Goal: Task Accomplishment & Management: Complete application form

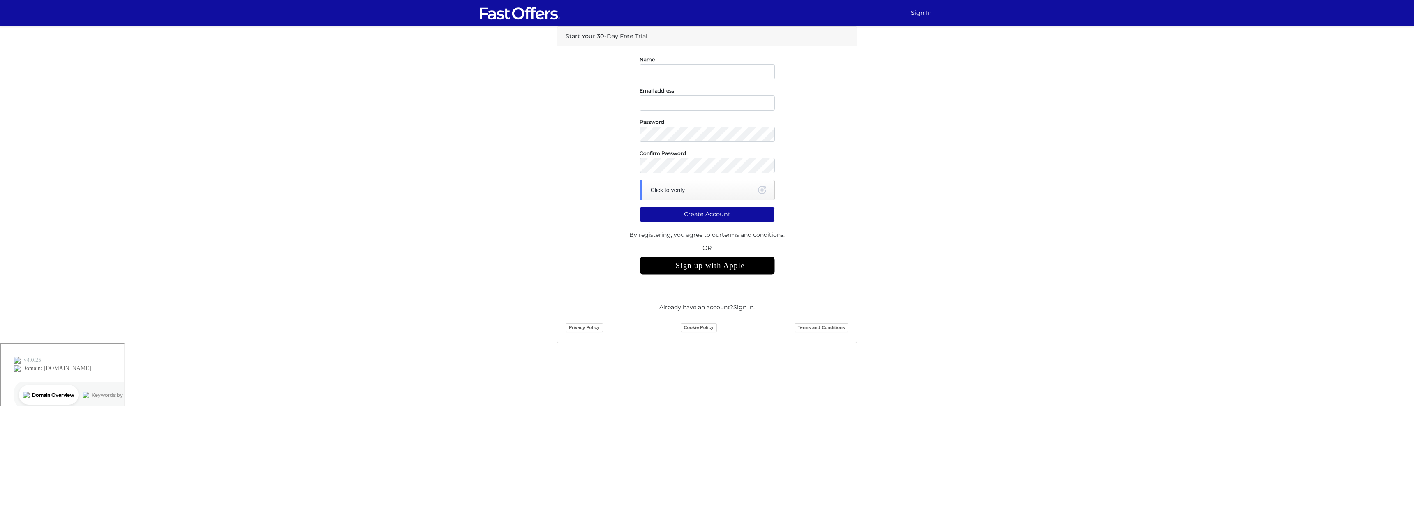
click at [657, 68] on input "text" at bounding box center [707, 71] width 135 height 15
type input "[PERSON_NAME]"
type input "[EMAIL_ADDRESS][DOMAIN_NAME]"
click at [637, 139] on div "Password" at bounding box center [708, 129] width 148 height 25
click at [725, 194] on div "Click to verify" at bounding box center [707, 190] width 135 height 21
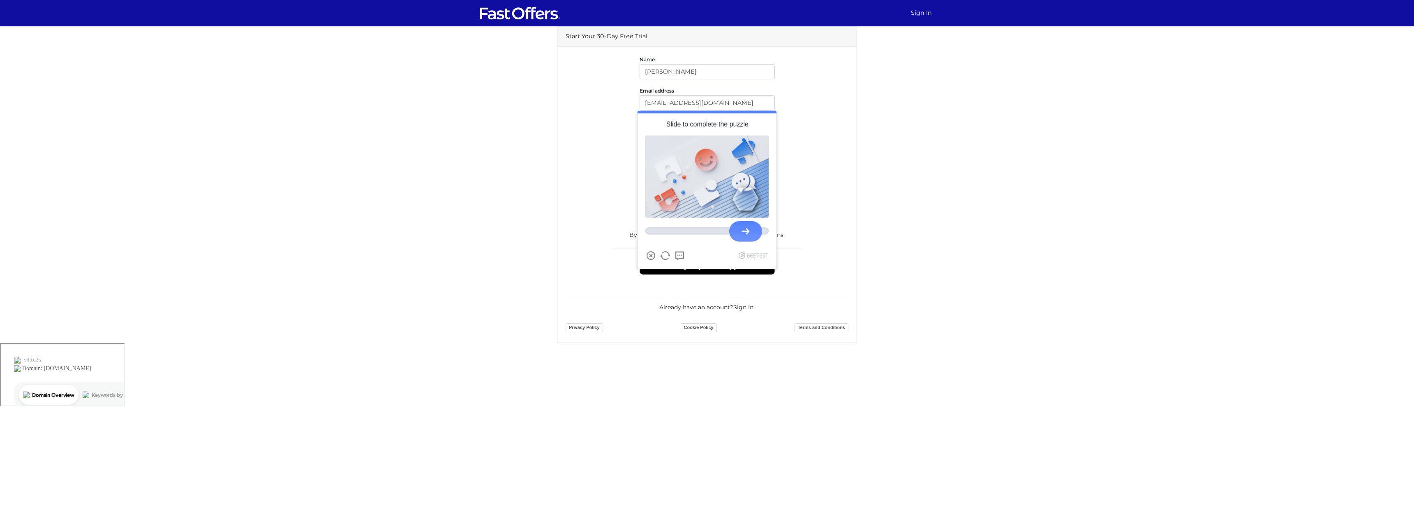
click at [745, 229] on div at bounding box center [746, 231] width 8 height 7
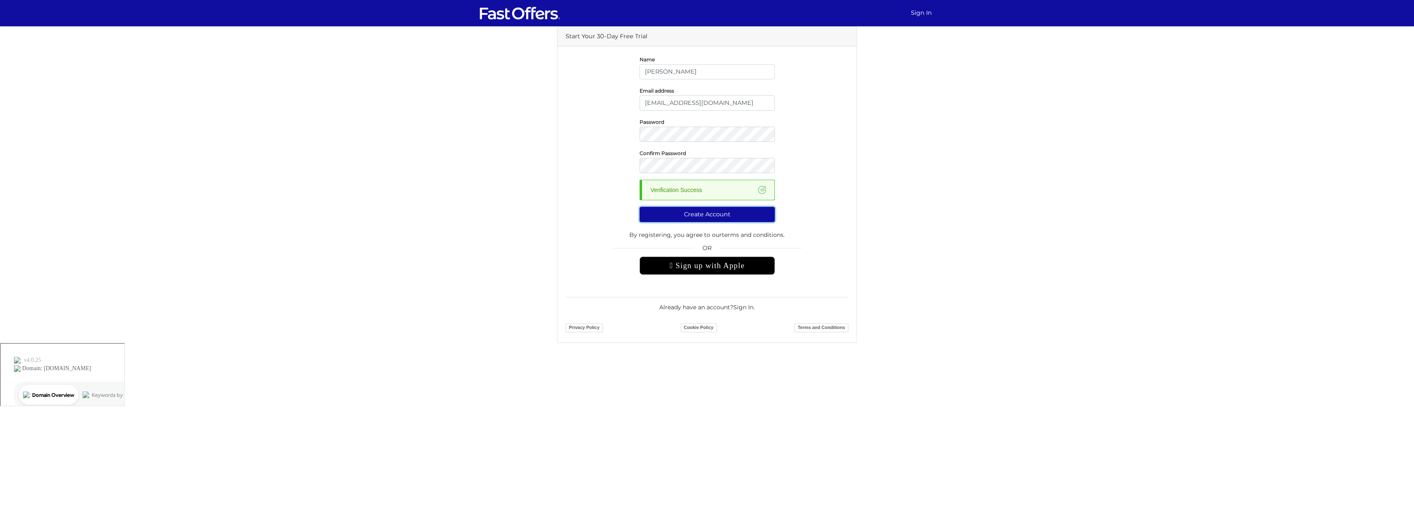
click at [710, 216] on button "Create Account" at bounding box center [707, 214] width 135 height 15
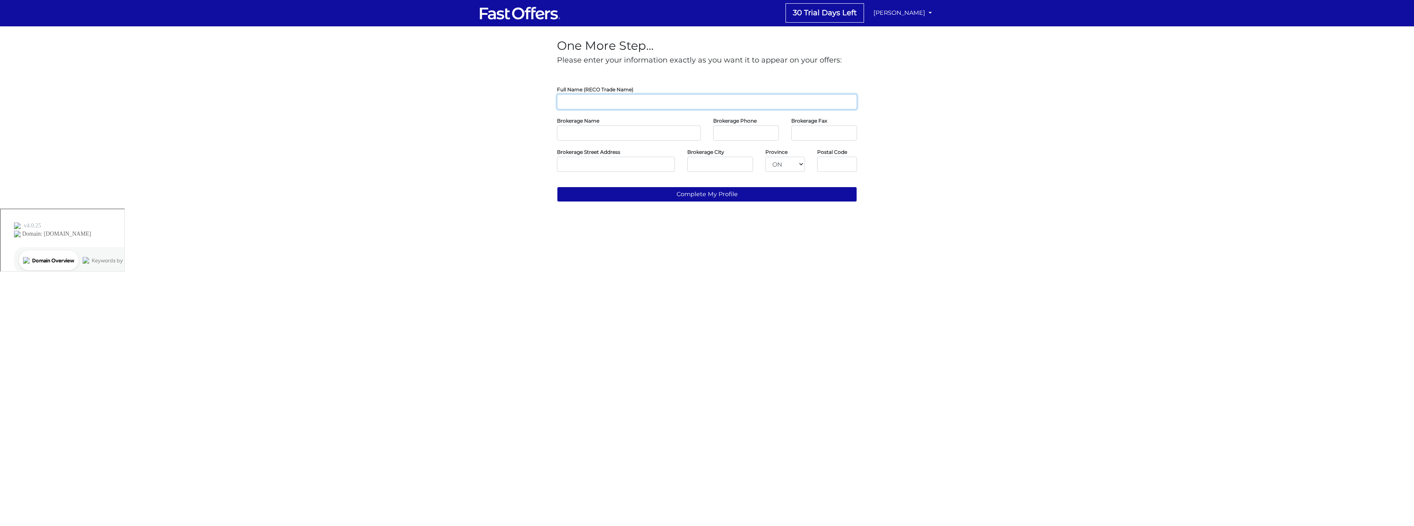
click at [619, 105] on input "text" at bounding box center [707, 101] width 300 height 15
type input "[PERSON_NAME]"
type input "Sapphire Real Estate Inc"
click at [740, 137] on input "tel" at bounding box center [746, 132] width 66 height 15
paste input "(905) 633-8271"
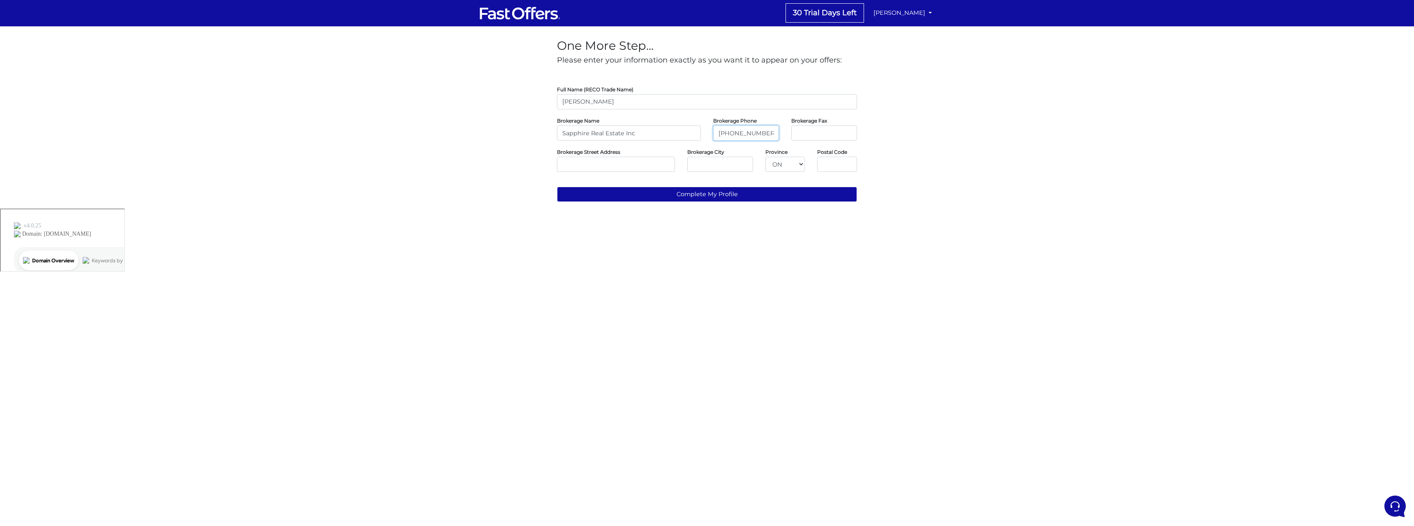
type input "(905) 633-8271"
click at [818, 136] on input "tel" at bounding box center [825, 132] width 66 height 15
click at [838, 131] on input "tel" at bounding box center [825, 132] width 66 height 15
paste input "(905) 412-2908"
type input "(905) 412-2908"
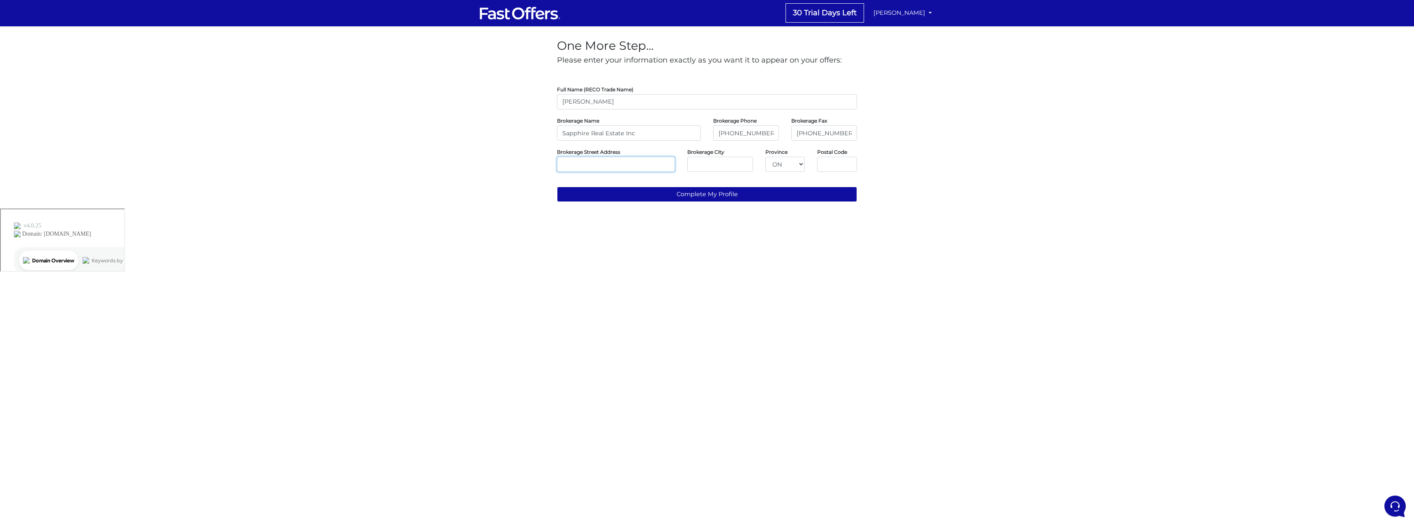
click at [617, 169] on input "text" at bounding box center [616, 164] width 118 height 15
paste input "7885 Tranmere Dr., Unit 1, Mississauga, ON, L5S 1V8"
drag, startPoint x: 648, startPoint y: 166, endPoint x: 679, endPoint y: 166, distance: 31.2
click at [679, 166] on div "Brokerage Street Address 7885 Tranmere Dr., Unit 1, Mississauga, ON, L5S 1V8" at bounding box center [616, 159] width 130 height 25
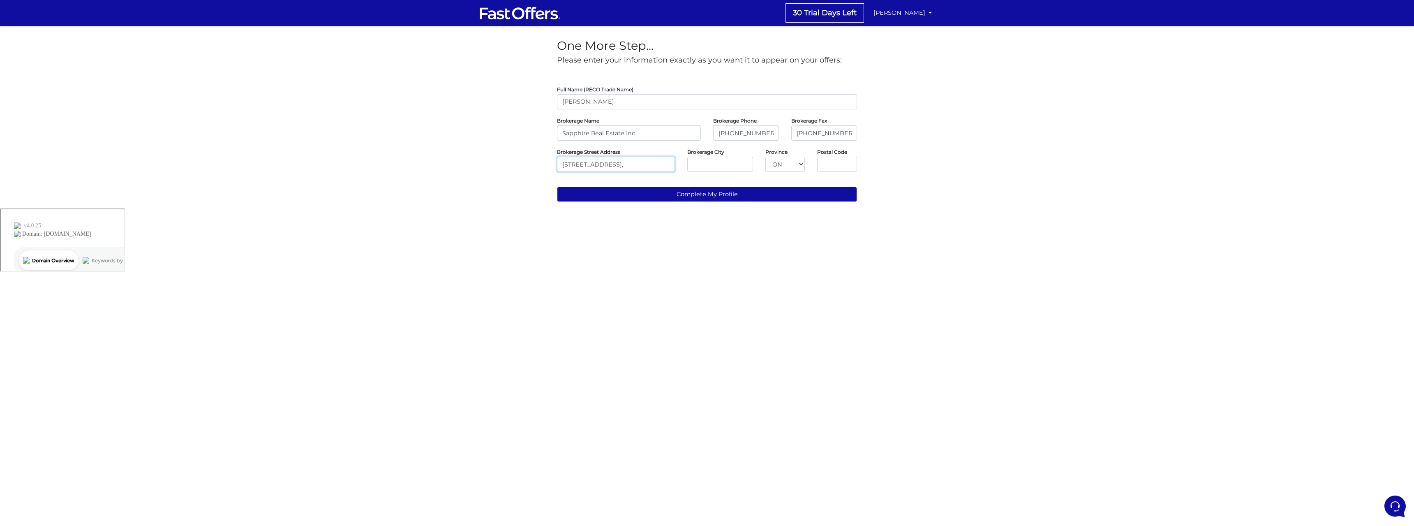
scroll to position [0, 20]
type input "7885 Tranmere Dr., Unit 1, Mississauga, ON,"
click at [840, 169] on input "text" at bounding box center [837, 164] width 40 height 15
paste input "L5S 1V8"
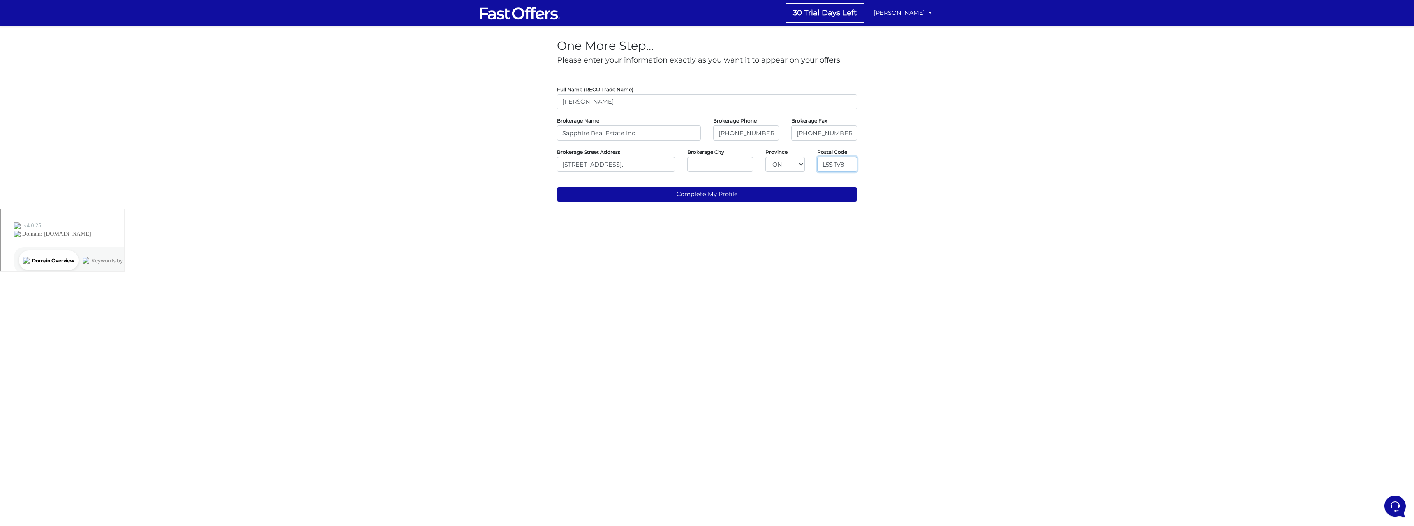
type input "L5S 1V8"
drag, startPoint x: 642, startPoint y: 166, endPoint x: 671, endPoint y: 166, distance: 28.8
click at [671, 166] on input "7885 Tranmere Dr., Unit 1, Mississauga, ON," at bounding box center [616, 164] width 118 height 15
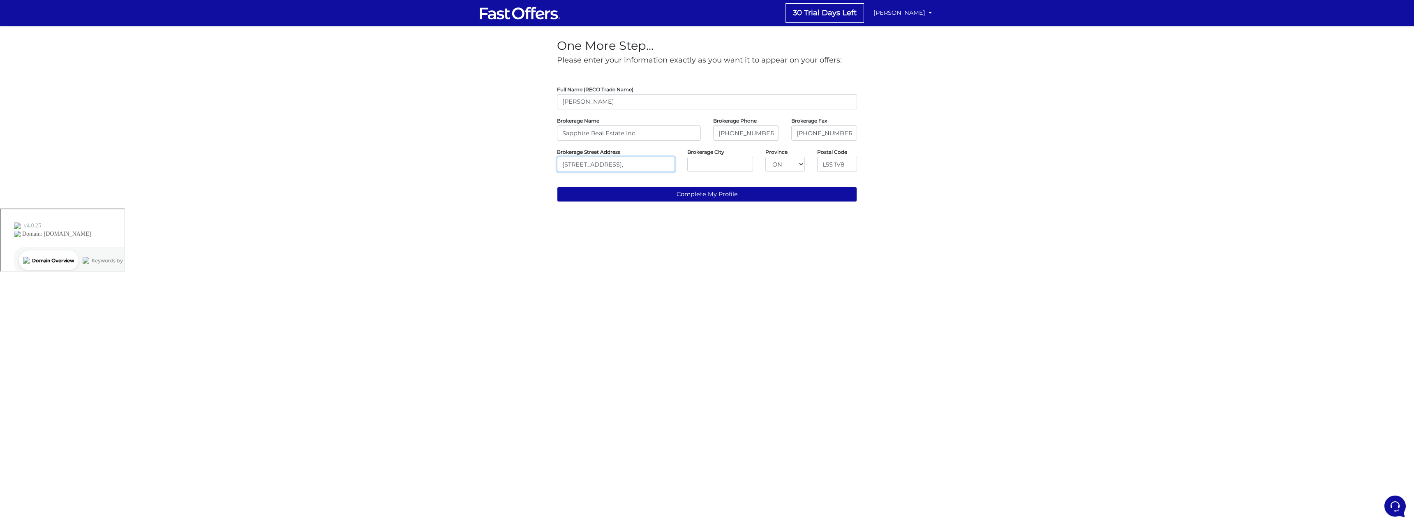
type input "7885 Tranmere Dr., Unit 1,"
click at [714, 167] on input "text" at bounding box center [720, 164] width 66 height 15
paste input "Mississauga, ON,"
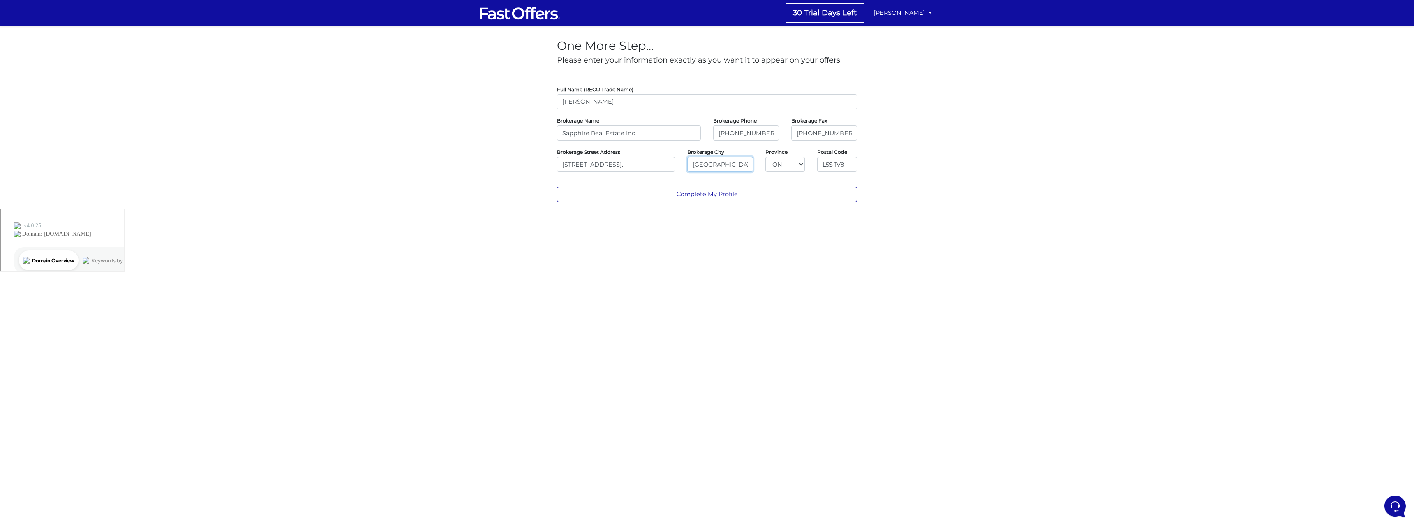
type input "Mississauga"
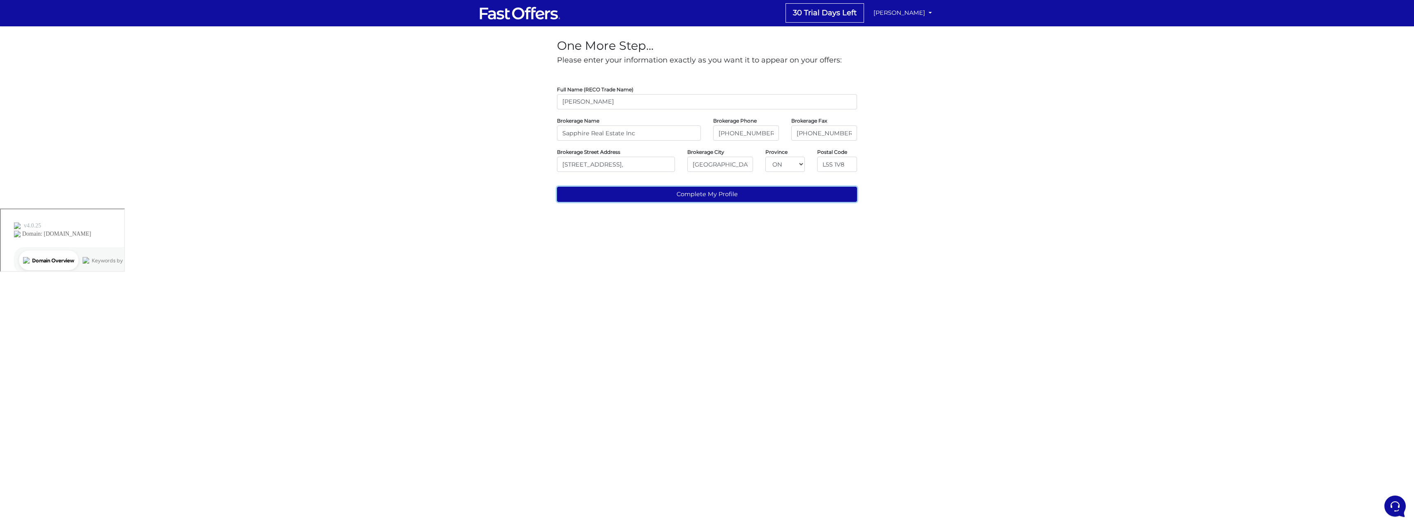
click at [754, 194] on button "Complete My Profile" at bounding box center [707, 194] width 300 height 15
click at [767, 193] on button "Complete My Profile" at bounding box center [707, 194] width 300 height 15
click at [732, 135] on input "(905) 633-8271" at bounding box center [746, 132] width 66 height 15
click at [736, 132] on input "(905) 633-8271" at bounding box center [746, 132] width 66 height 15
click at [747, 132] on input "(905-633-8271" at bounding box center [746, 132] width 66 height 15
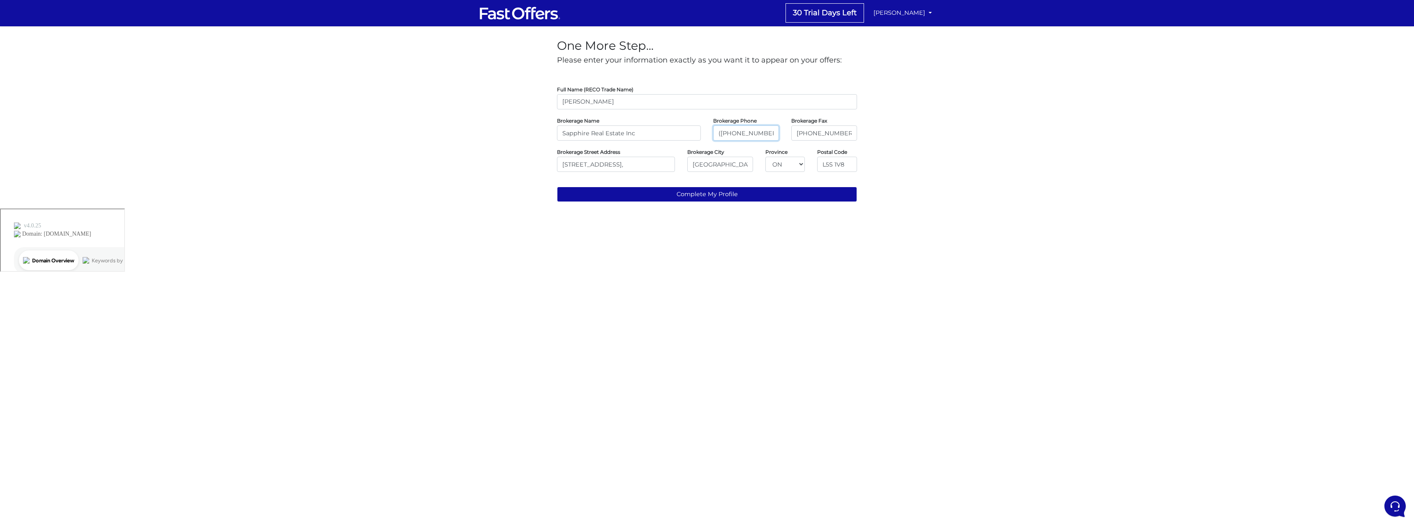
click at [720, 133] on input "(905-633-8271" at bounding box center [746, 132] width 66 height 15
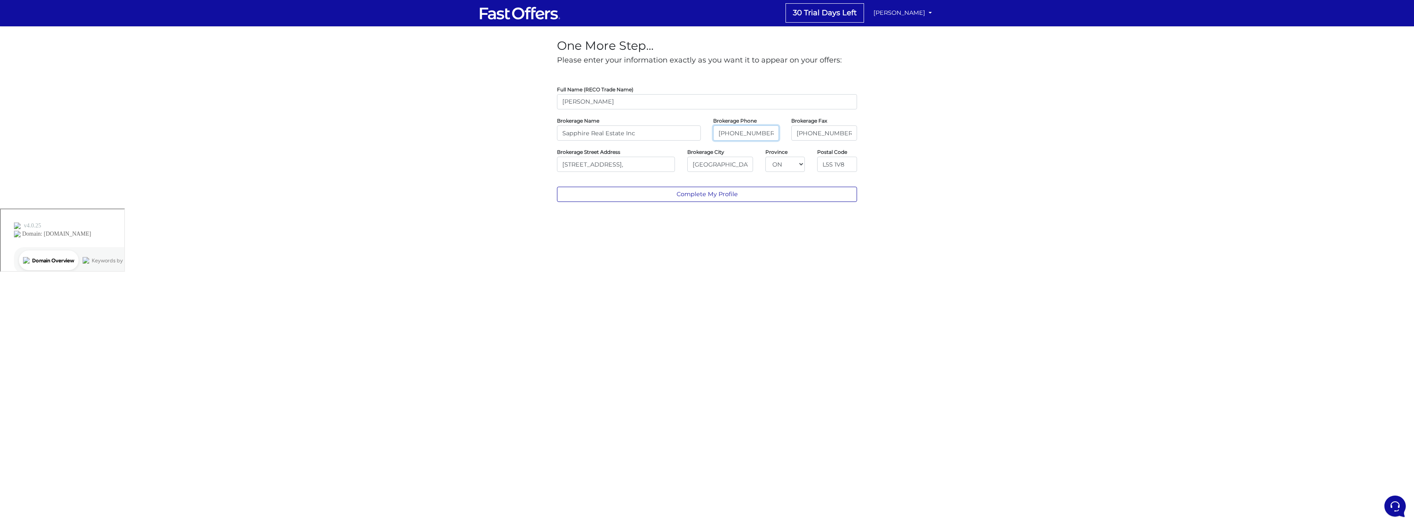
type input "905-633-8271"
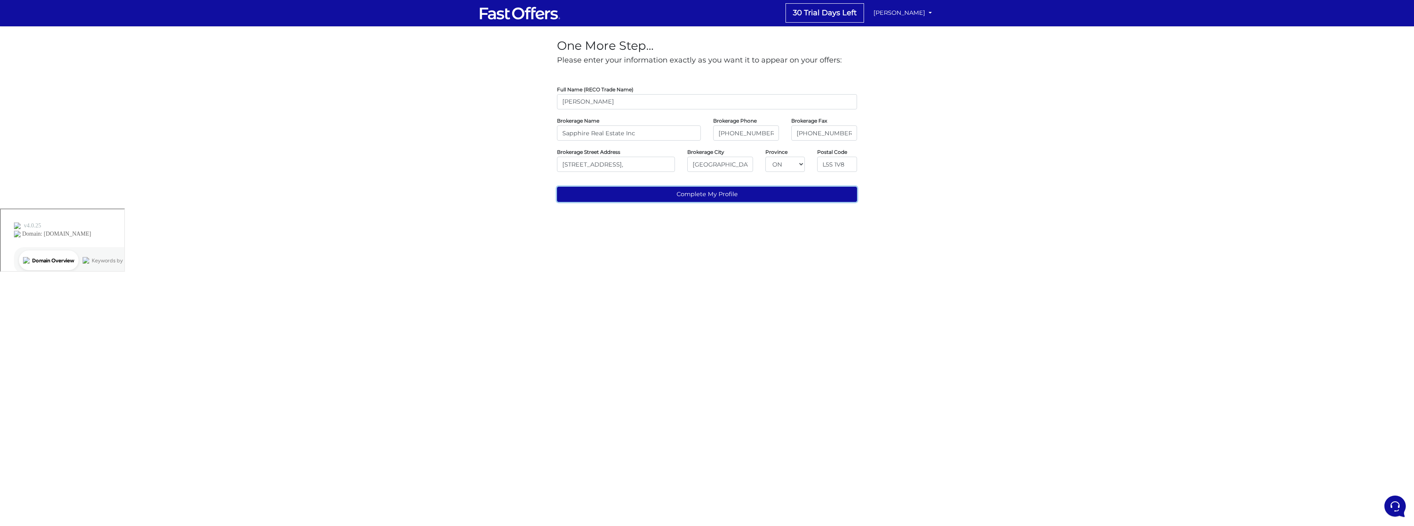
click at [740, 189] on button "Complete My Profile" at bounding box center [707, 194] width 300 height 15
click at [812, 132] on input "(905) 412-2908" at bounding box center [825, 132] width 66 height 15
click at [799, 136] on input "(905-412-2908" at bounding box center [825, 132] width 66 height 15
click at [824, 134] on input "905-412-2908" at bounding box center [825, 132] width 66 height 15
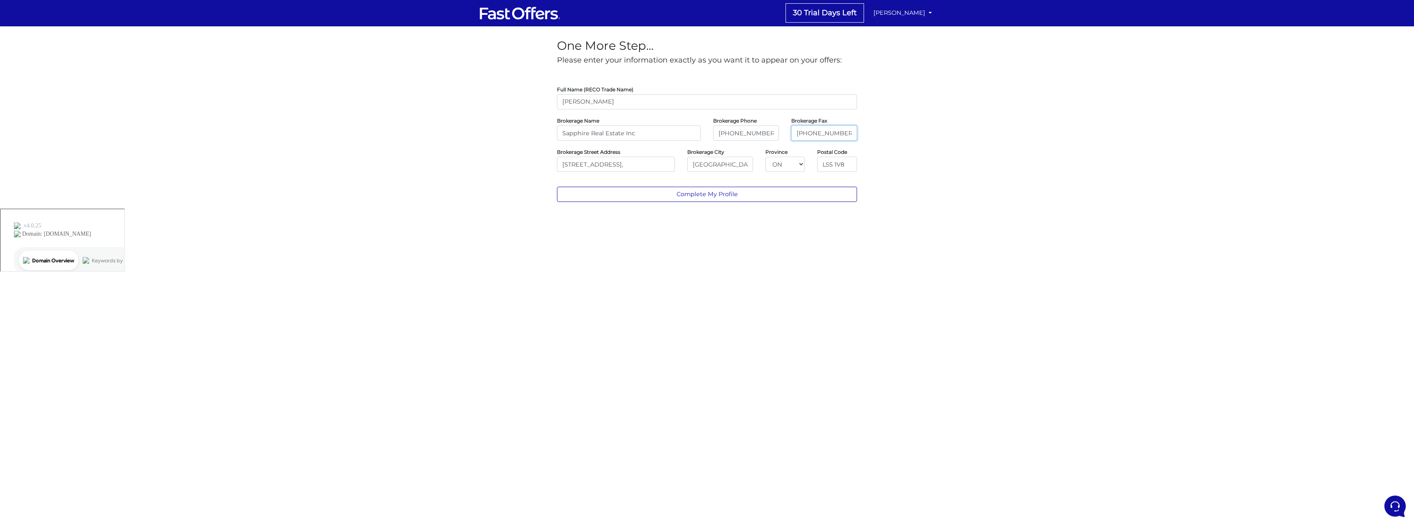
type input "905-412-2908"
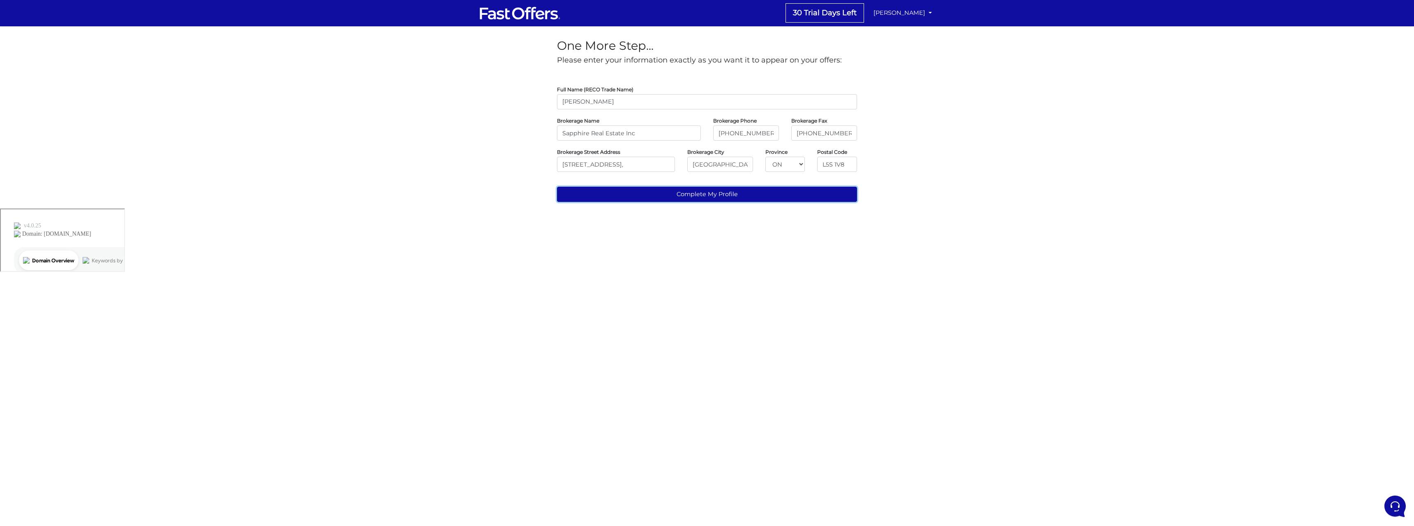
click at [791, 187] on button "Complete My Profile" at bounding box center [707, 194] width 300 height 15
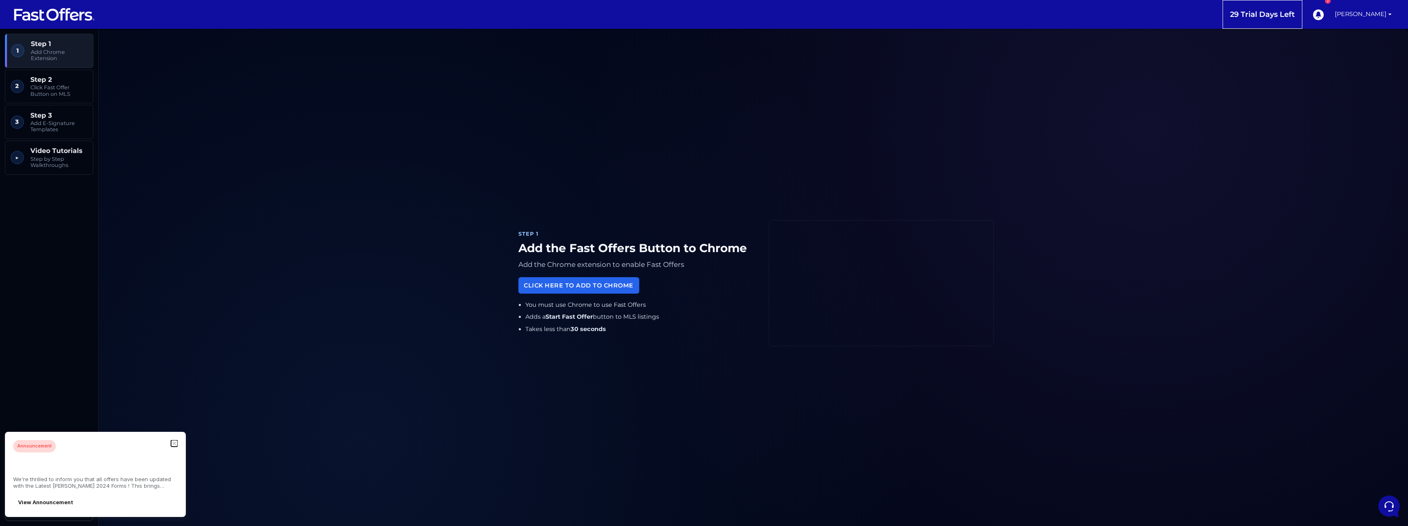
click at [175, 444] on icon "button" at bounding box center [174, 443] width 2 height 2
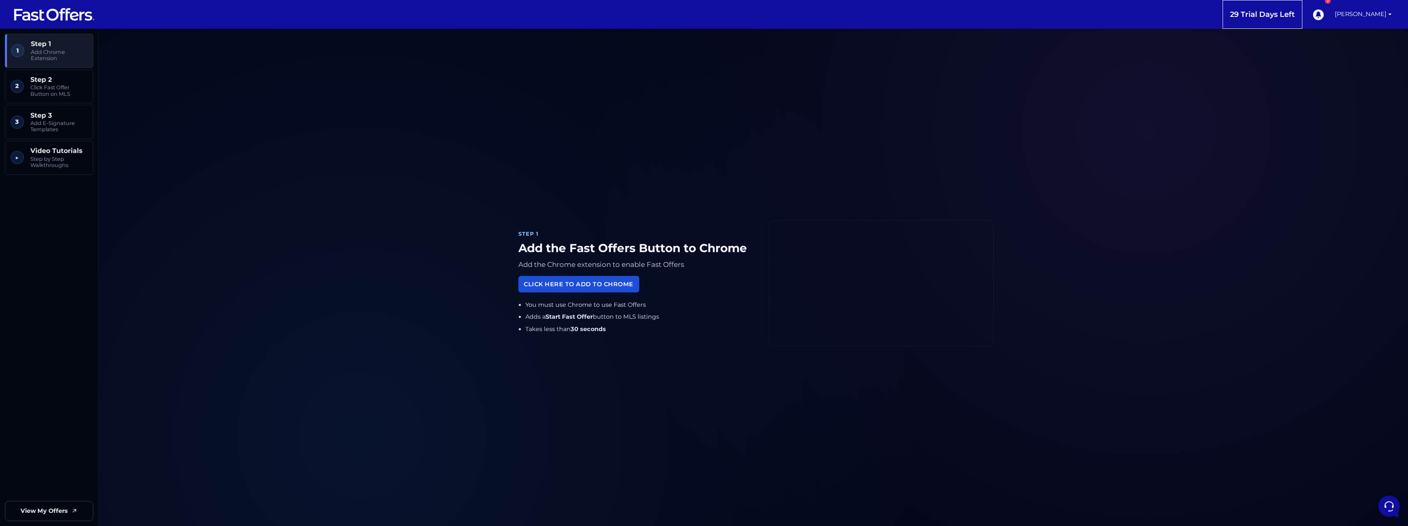
click at [575, 289] on link "Click Here to Add to Chrome" at bounding box center [578, 284] width 121 height 16
click at [1373, 16] on link "[PERSON_NAME]" at bounding box center [1363, 14] width 63 height 29
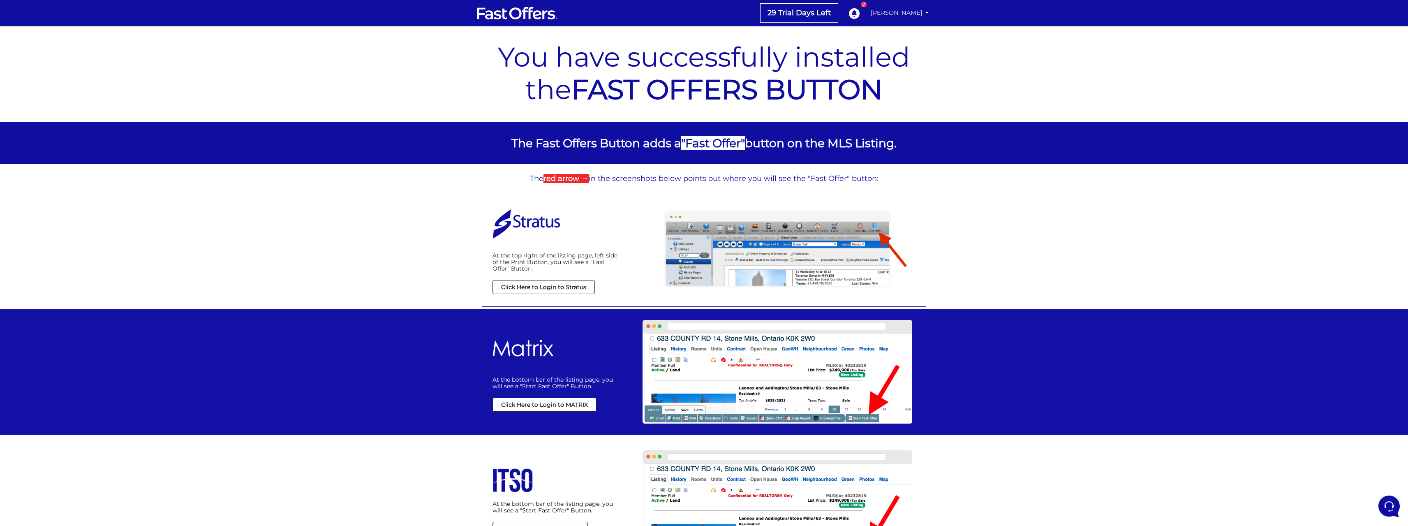
click at [926, 12] on link "[PERSON_NAME]" at bounding box center [900, 13] width 65 height 16
click at [893, 58] on link "Subscribe" at bounding box center [899, 57] width 65 height 13
